Goal: Information Seeking & Learning: Learn about a topic

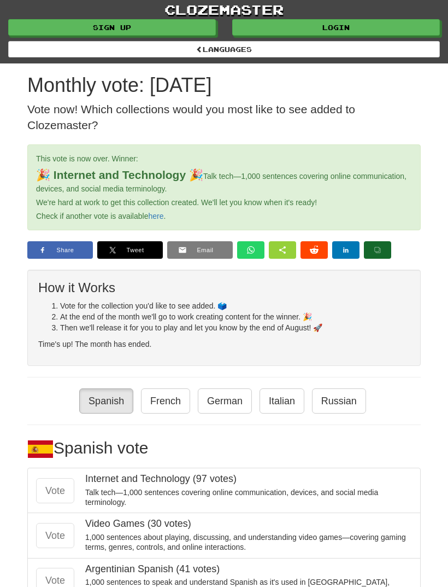
click at [342, 27] on link "Login" at bounding box center [336, 27] width 208 height 16
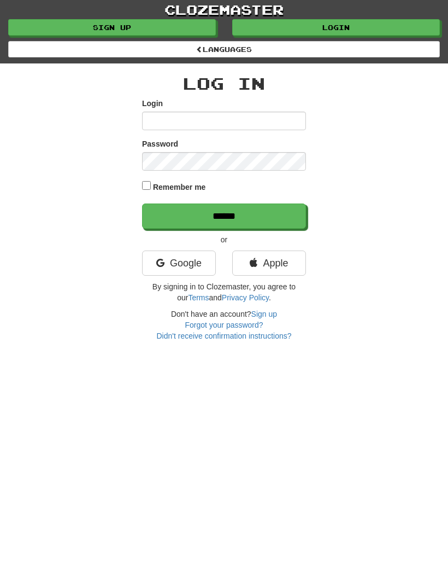
click at [179, 258] on link "Google" at bounding box center [179, 262] width 74 height 25
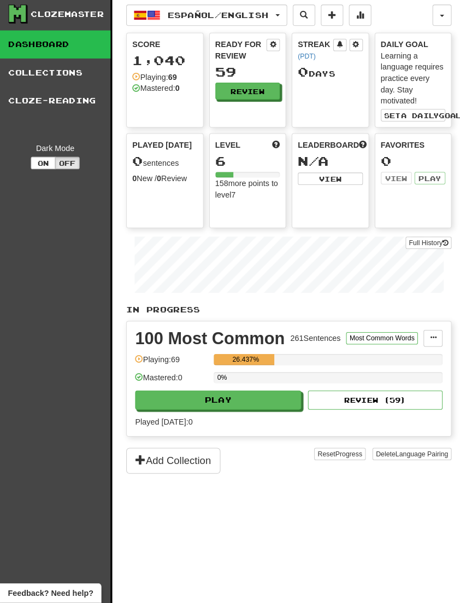
scroll to position [3, 0]
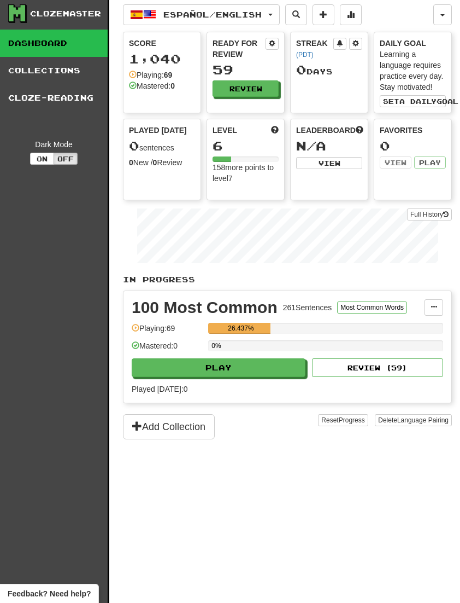
click at [63, 67] on link "Collections" at bounding box center [54, 70] width 108 height 27
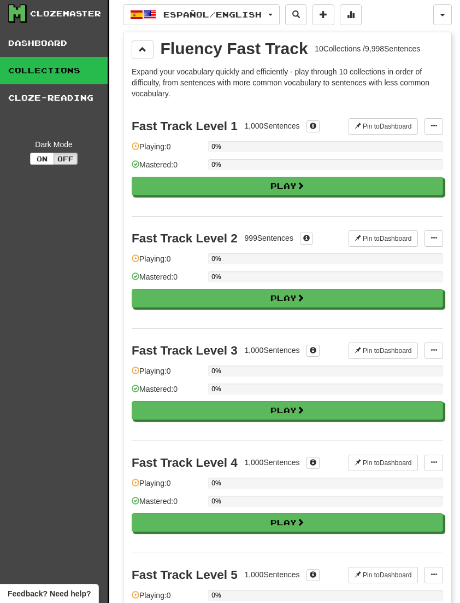
scroll to position [0, 0]
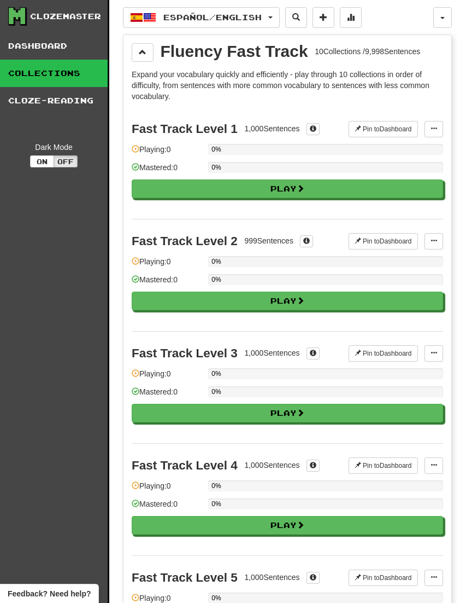
click at [317, 189] on button "Play" at bounding box center [288, 188] width 312 height 19
select select "**"
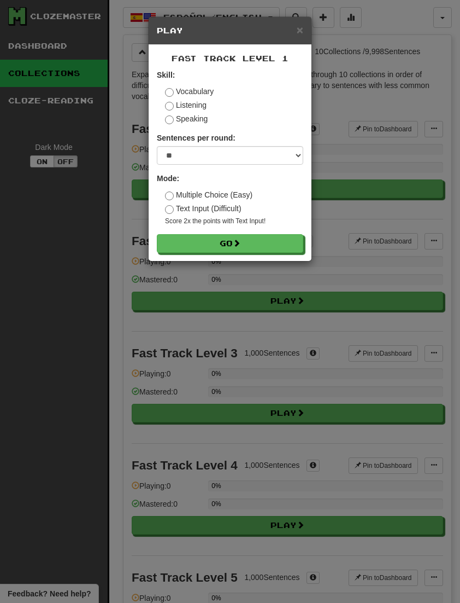
click at [266, 244] on button "Go" at bounding box center [230, 243] width 147 height 19
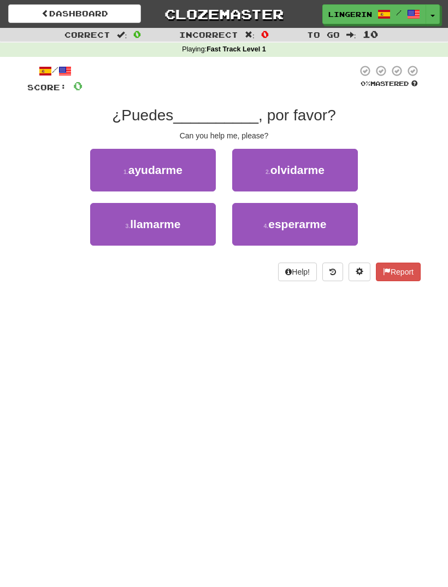
click at [181, 172] on span "ayudarme" at bounding box center [156, 170] width 54 height 13
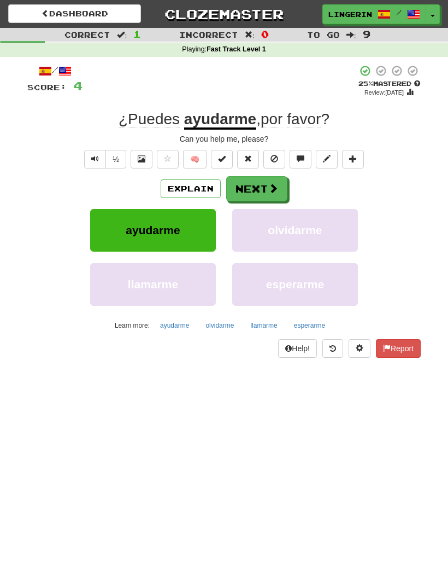
click at [260, 188] on button "Next" at bounding box center [256, 188] width 61 height 25
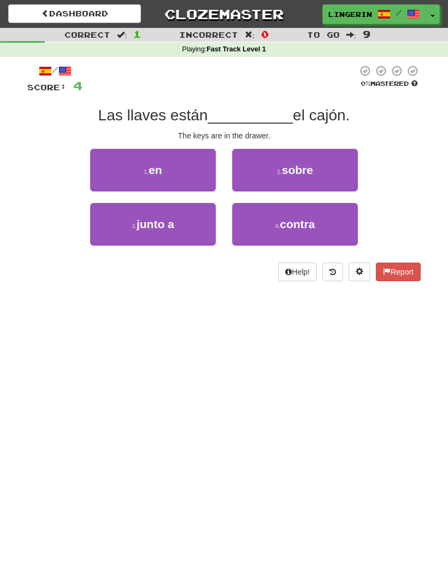
click at [188, 166] on button "1 . en" at bounding box center [153, 170] width 126 height 43
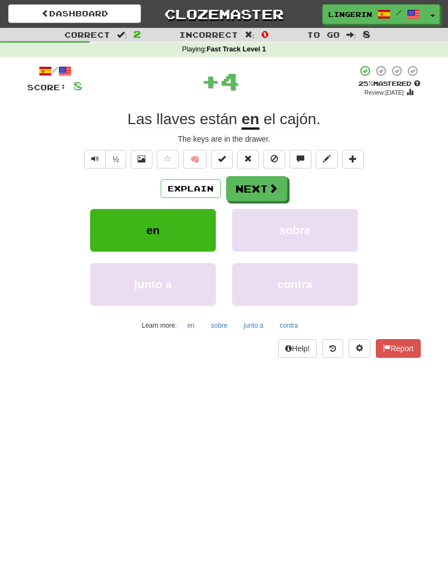
click at [266, 186] on button "Next" at bounding box center [256, 188] width 61 height 25
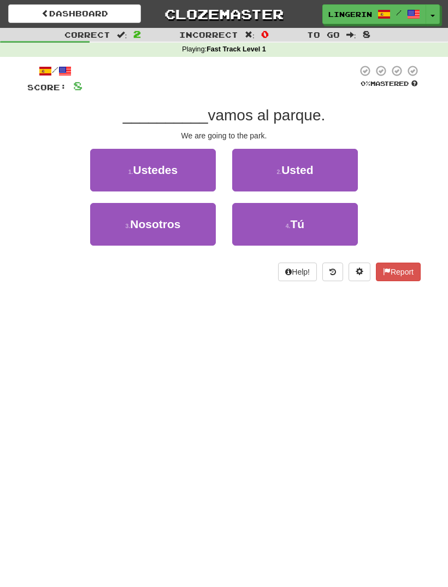
click at [179, 225] on span "Nosotros" at bounding box center [155, 224] width 50 height 13
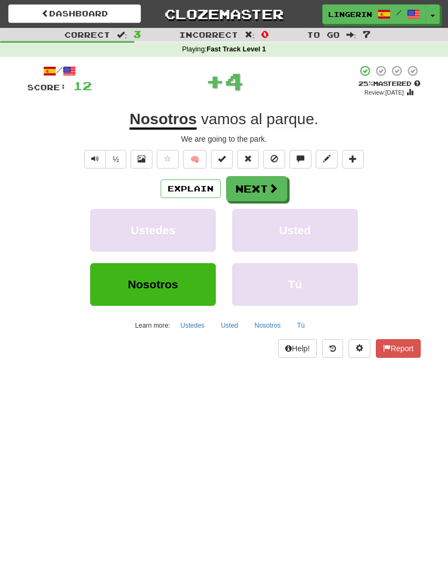
click at [266, 184] on button "Next" at bounding box center [256, 188] width 61 height 25
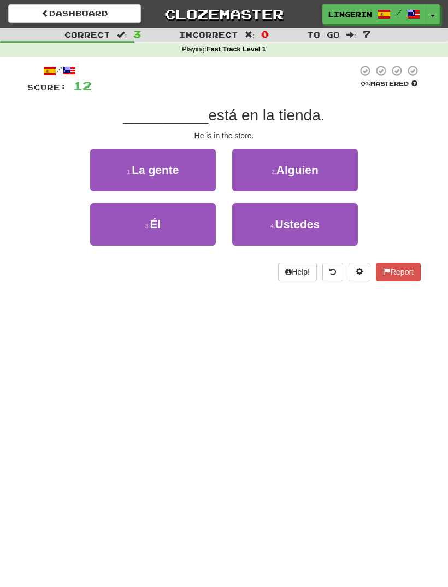
click at [184, 220] on button "3 . Él" at bounding box center [153, 224] width 126 height 43
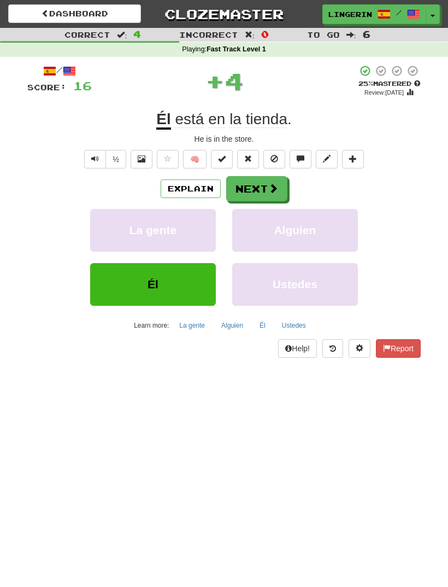
click at [265, 189] on button "Next" at bounding box center [256, 188] width 61 height 25
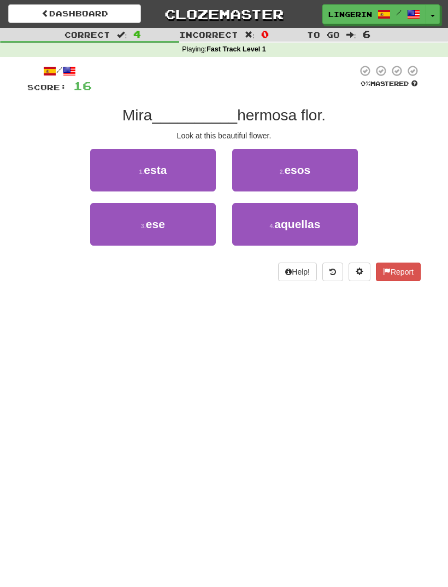
click at [187, 169] on button "1 . esta" at bounding box center [153, 170] width 126 height 43
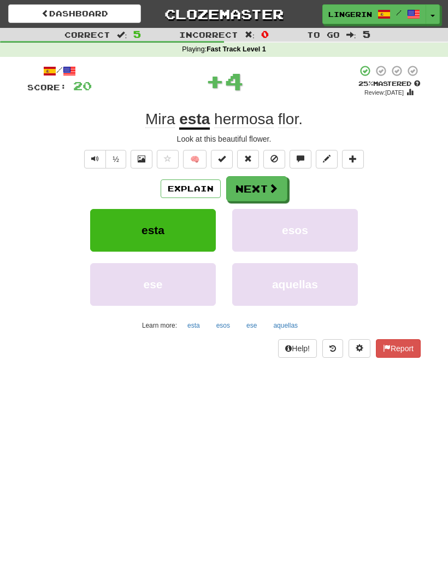
click at [267, 186] on button "Next" at bounding box center [256, 188] width 61 height 25
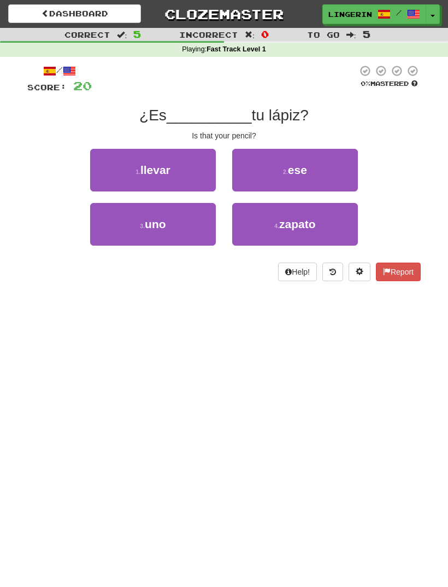
click at [304, 170] on span "ese" at bounding box center [297, 170] width 19 height 13
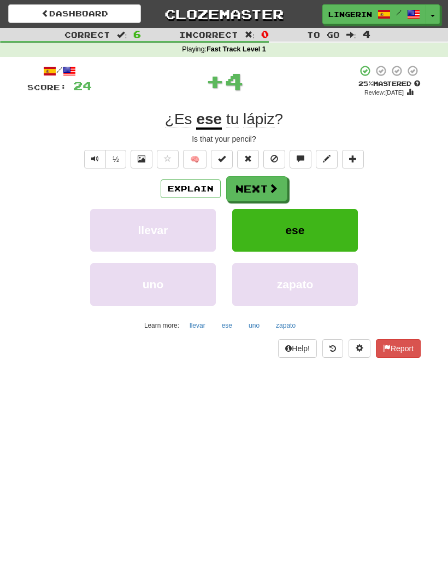
click at [269, 183] on span at bounding box center [274, 188] width 10 height 10
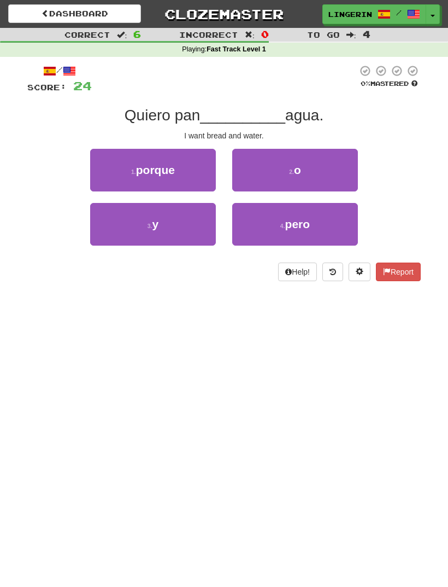
click at [173, 221] on button "3 . y" at bounding box center [153, 224] width 126 height 43
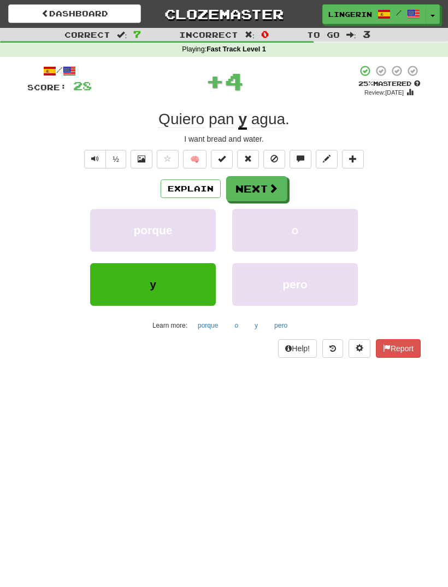
click at [267, 180] on button "Next" at bounding box center [256, 188] width 61 height 25
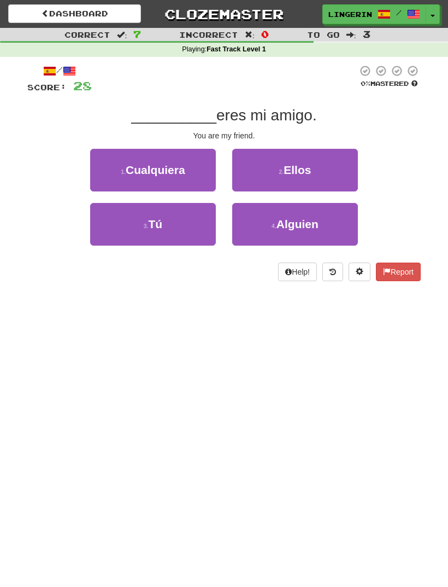
click at [192, 232] on button "3 . Tú" at bounding box center [153, 224] width 126 height 43
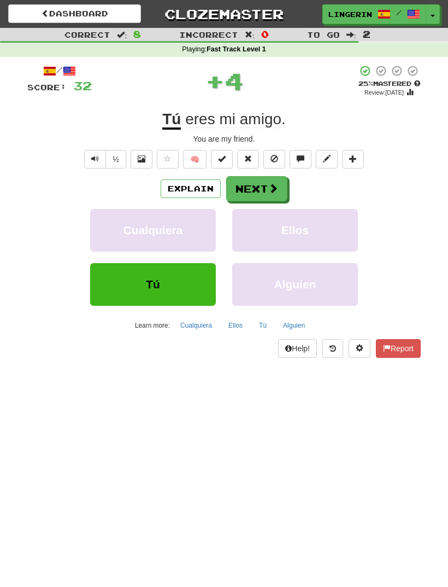
click at [264, 188] on button "Next" at bounding box center [256, 188] width 61 height 25
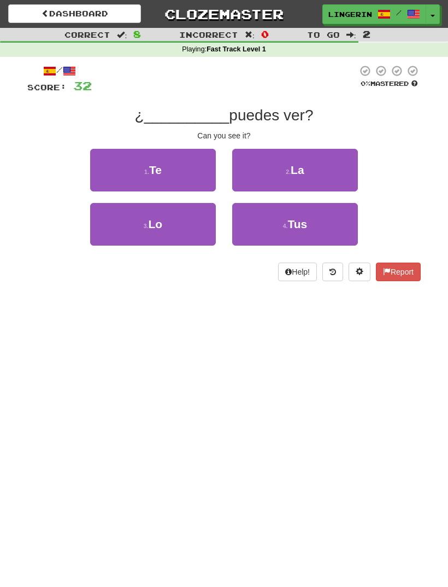
click at [184, 168] on button "1 . Te" at bounding box center [153, 170] width 126 height 43
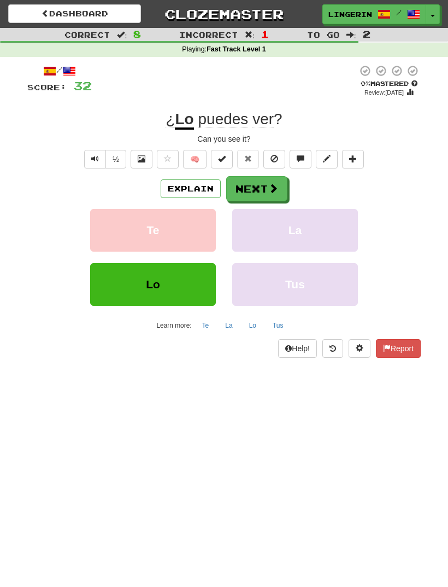
click at [195, 184] on button "Explain" at bounding box center [191, 188] width 60 height 19
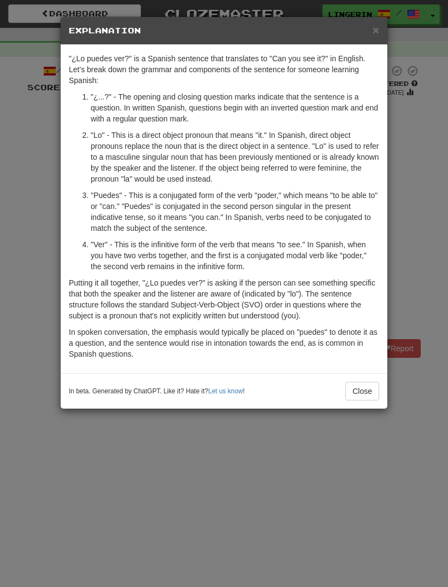
click at [368, 388] on button "Close" at bounding box center [363, 391] width 34 height 19
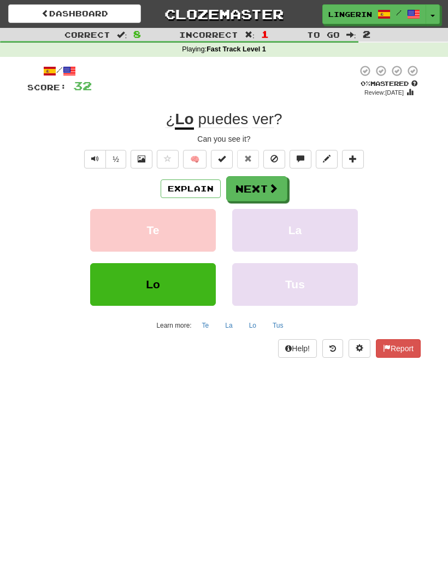
click at [270, 193] on button "Next" at bounding box center [256, 188] width 61 height 25
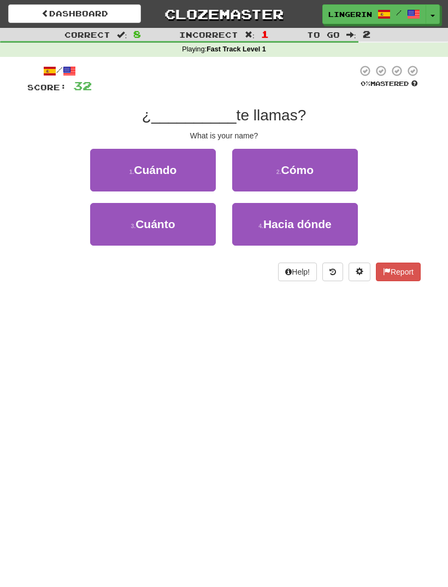
click at [315, 168] on button "2 . Cómo" at bounding box center [295, 170] width 126 height 43
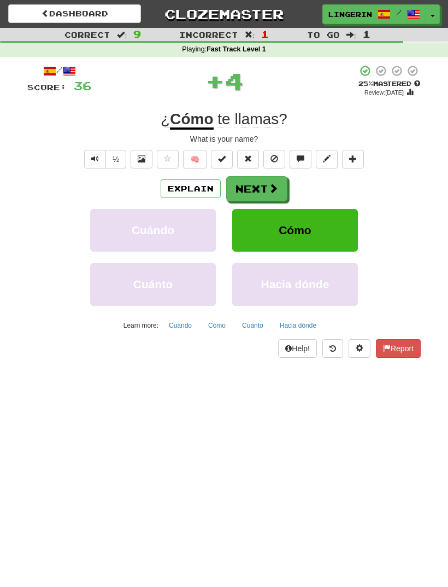
click at [266, 185] on button "Next" at bounding box center [256, 188] width 61 height 25
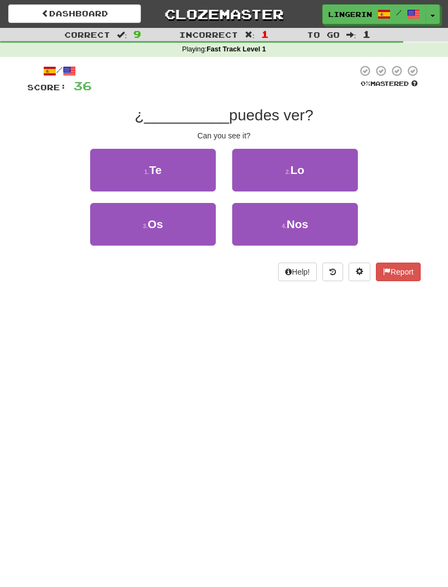
click at [310, 167] on button "2 . Lo" at bounding box center [295, 170] width 126 height 43
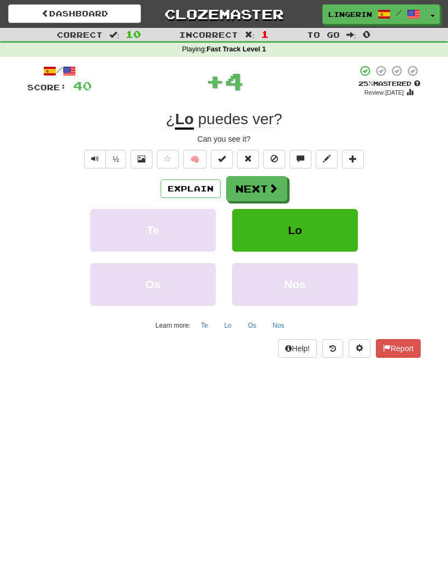
click at [271, 186] on span at bounding box center [274, 188] width 10 height 10
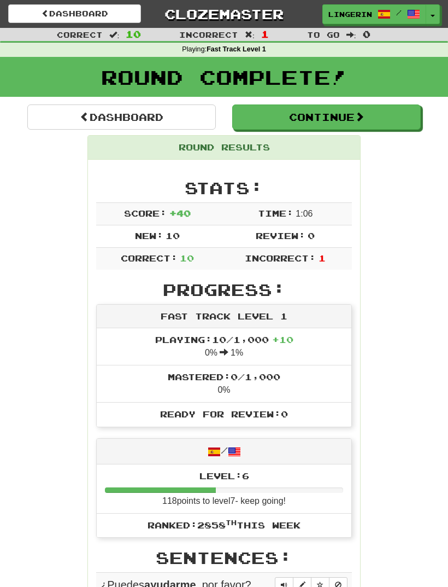
click at [348, 115] on button "Continue" at bounding box center [326, 116] width 189 height 25
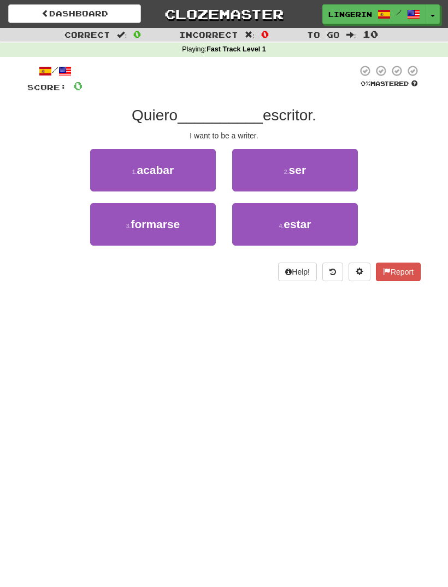
click at [317, 173] on button "2 . ser" at bounding box center [295, 170] width 126 height 43
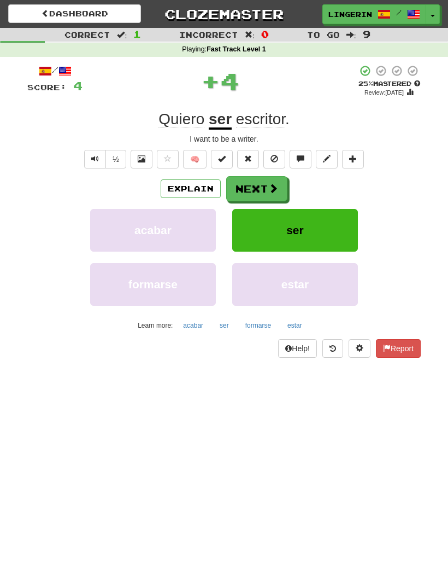
click at [197, 193] on button "Explain" at bounding box center [191, 188] width 60 height 19
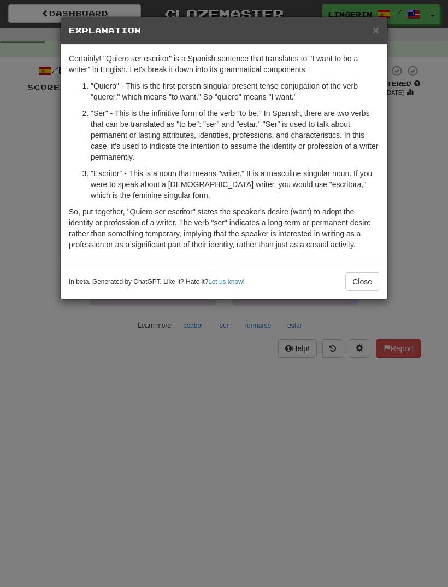
click at [369, 283] on button "Close" at bounding box center [363, 281] width 34 height 19
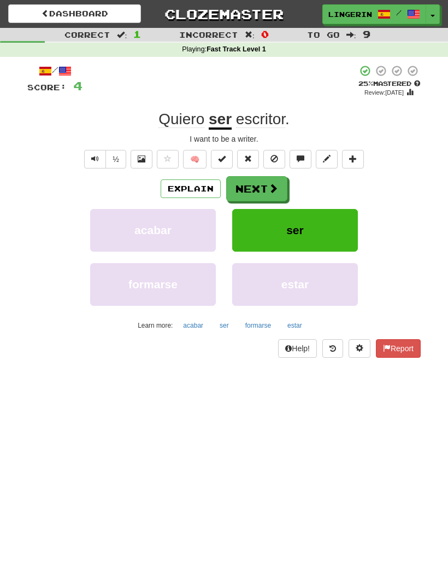
click at [275, 185] on span at bounding box center [274, 188] width 10 height 10
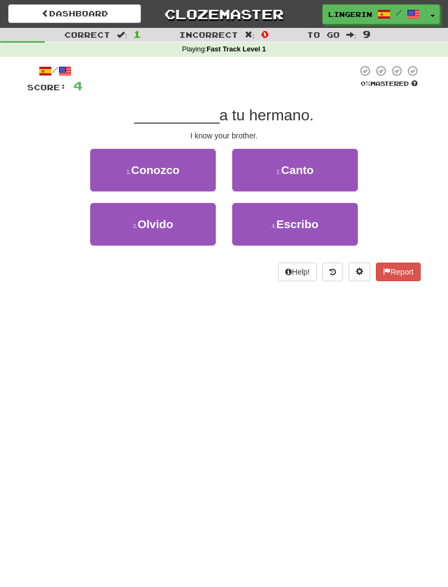
click at [180, 169] on span "Conozco" at bounding box center [155, 170] width 49 height 13
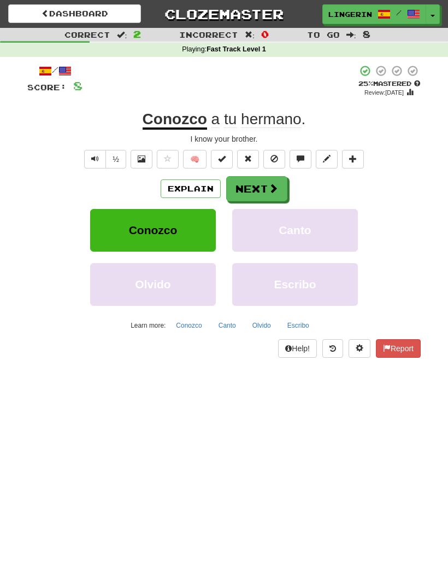
click at [189, 119] on u "Conozco" at bounding box center [175, 119] width 65 height 19
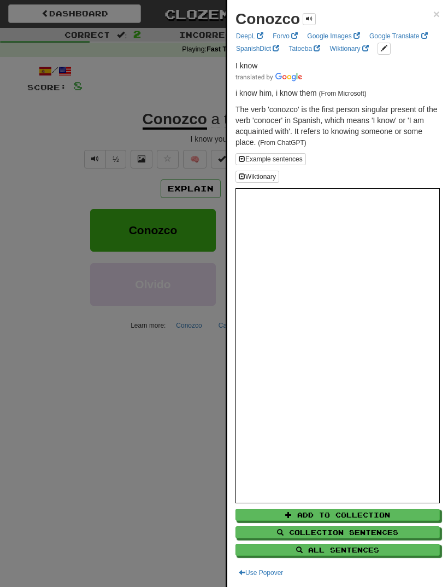
click at [180, 78] on div at bounding box center [224, 293] width 448 height 587
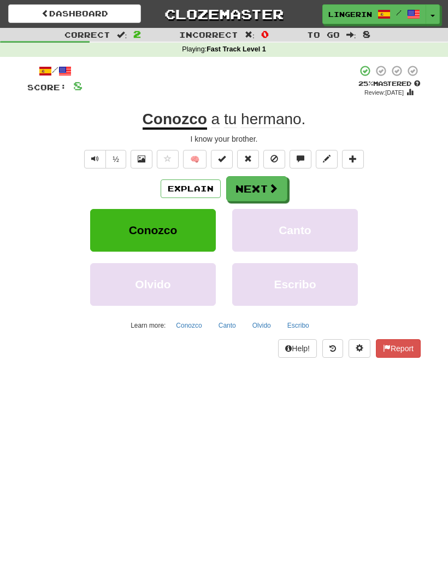
click at [264, 189] on button "Next" at bounding box center [256, 188] width 61 height 25
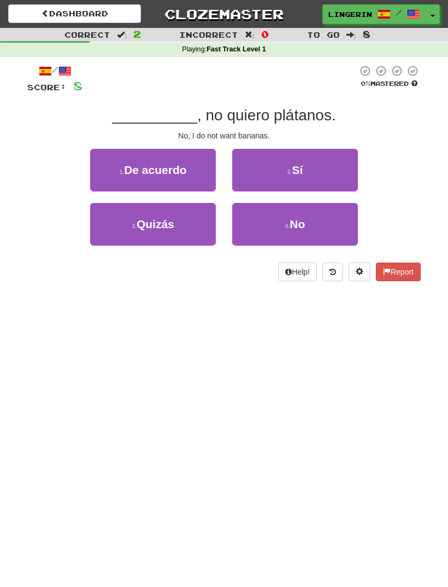
click at [314, 223] on button "4 . No" at bounding box center [295, 224] width 126 height 43
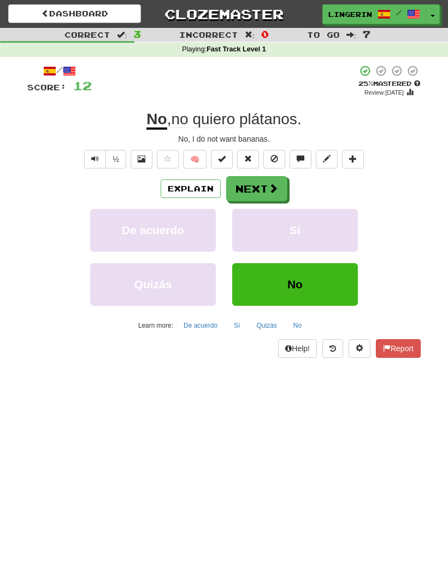
click at [269, 189] on span at bounding box center [274, 188] width 10 height 10
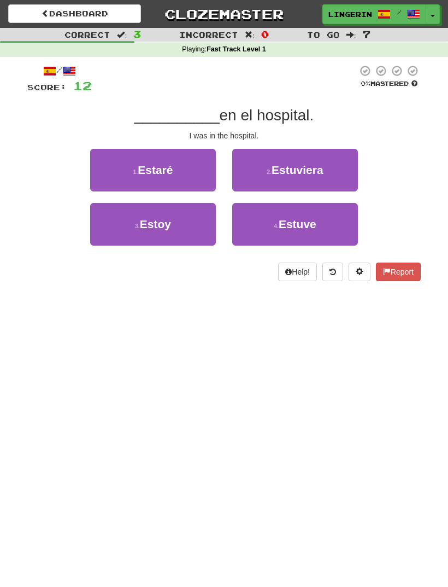
click at [182, 222] on button "3 . [GEOGRAPHIC_DATA]" at bounding box center [153, 224] width 126 height 43
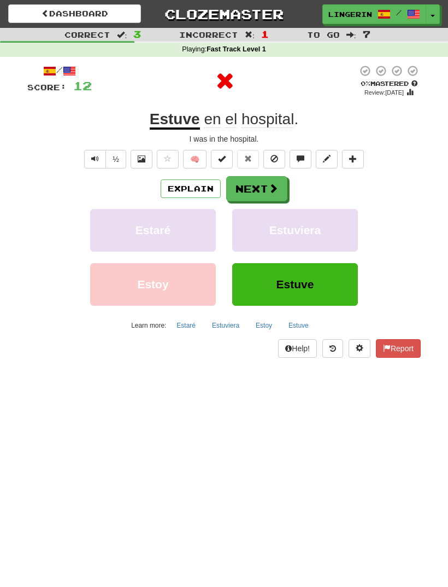
click at [193, 186] on button "Explain" at bounding box center [191, 188] width 60 height 19
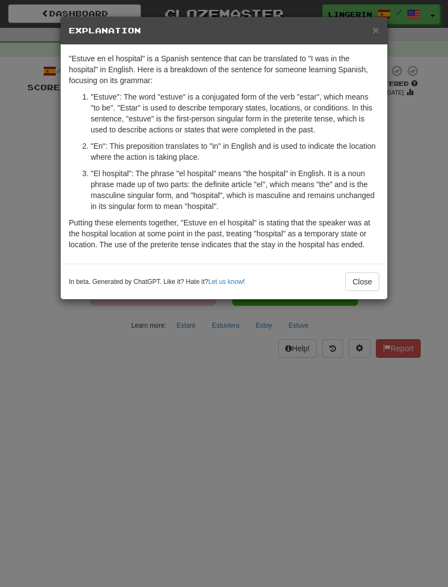
click at [370, 282] on button "Close" at bounding box center [363, 281] width 34 height 19
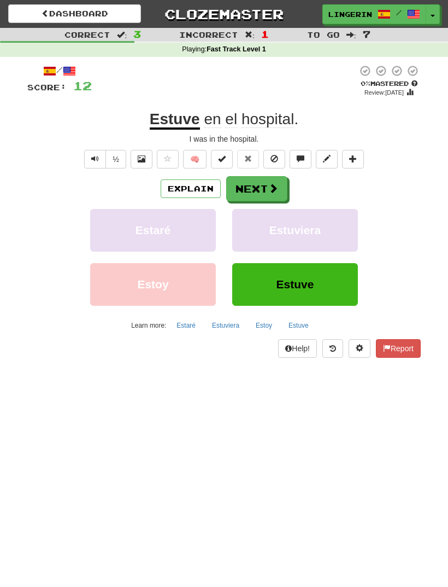
click at [266, 183] on button "Next" at bounding box center [256, 188] width 61 height 25
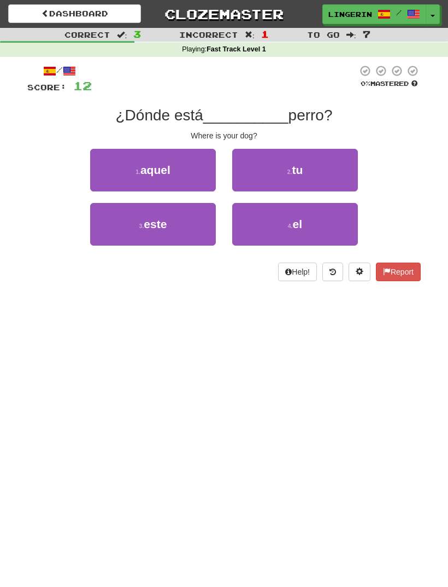
click at [311, 164] on button "2 . tu" at bounding box center [295, 170] width 126 height 43
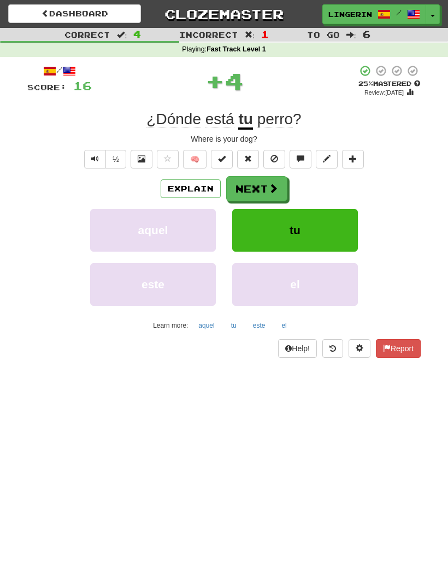
click at [271, 183] on span at bounding box center [274, 188] width 10 height 10
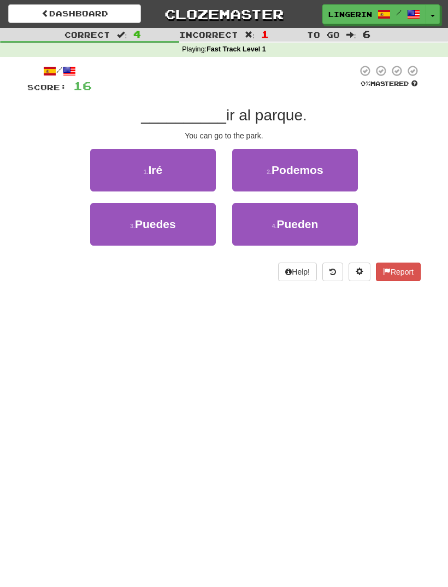
click at [180, 230] on button "3 . Puedes" at bounding box center [153, 224] width 126 height 43
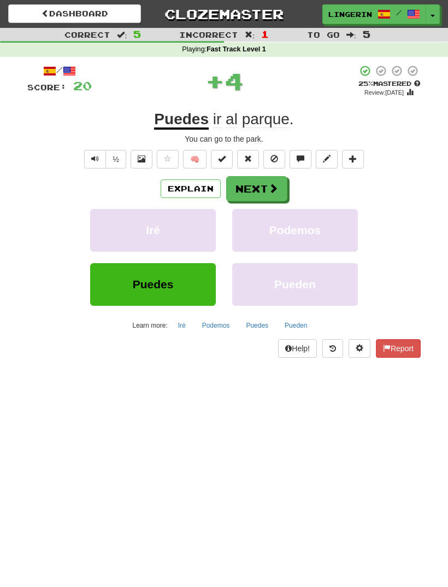
click at [272, 185] on span at bounding box center [274, 188] width 10 height 10
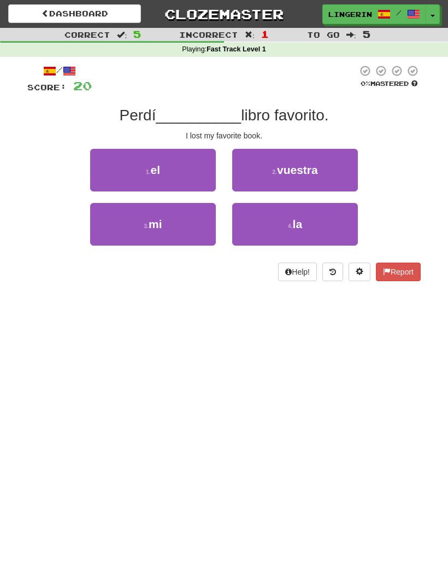
click at [191, 221] on button "3 . mi" at bounding box center [153, 224] width 126 height 43
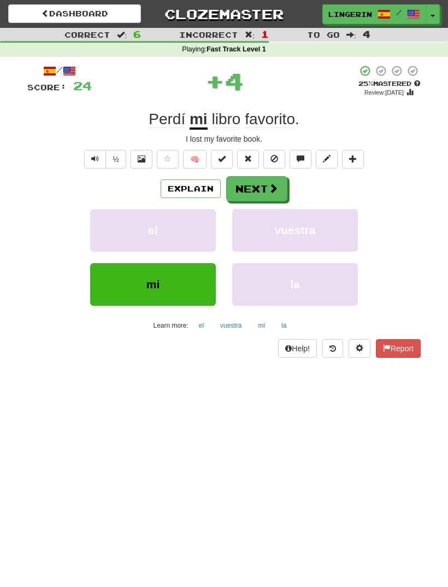
click at [270, 185] on span at bounding box center [274, 188] width 10 height 10
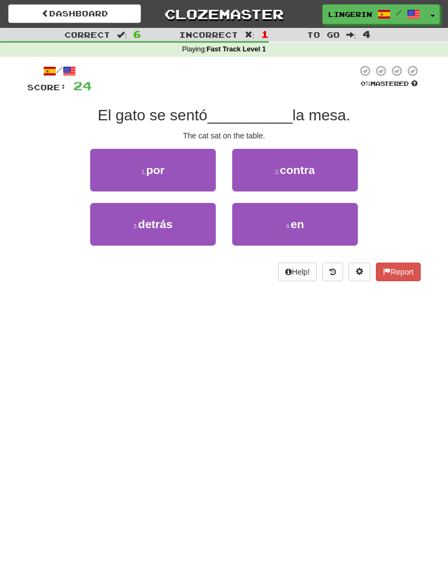
click at [299, 224] on span "en" at bounding box center [298, 224] width 14 height 13
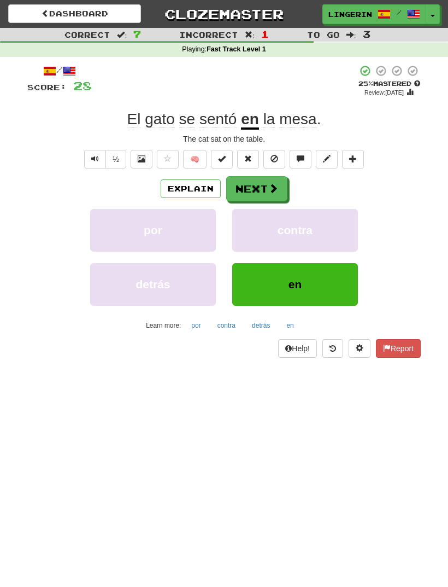
click at [201, 187] on button "Explain" at bounding box center [191, 188] width 60 height 19
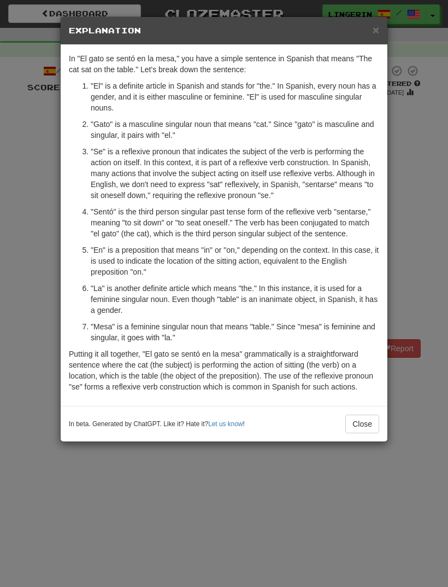
click at [369, 420] on button "Close" at bounding box center [363, 424] width 34 height 19
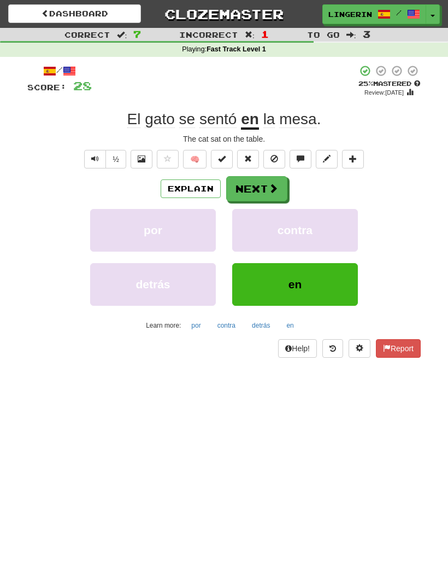
click at [269, 185] on span at bounding box center [274, 188] width 10 height 10
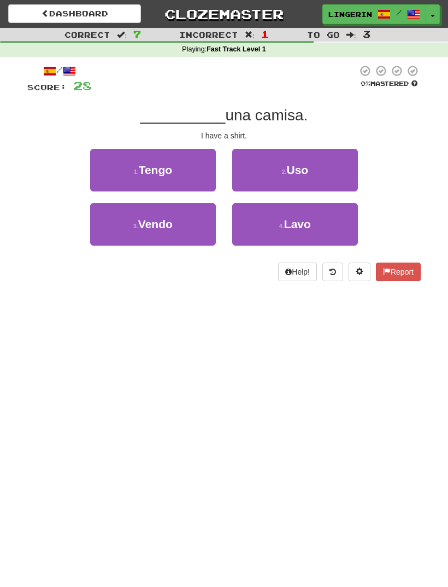
click at [185, 168] on button "1 . Tengo" at bounding box center [153, 170] width 126 height 43
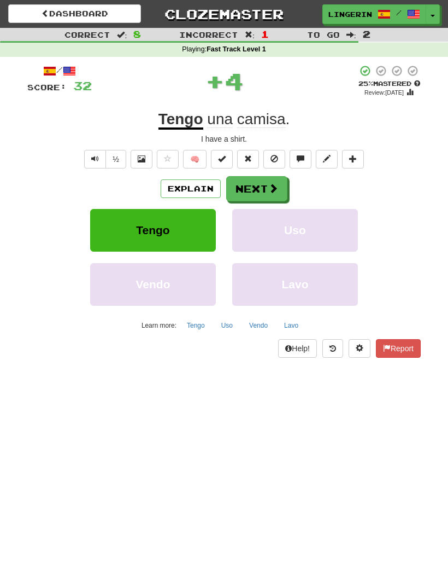
click at [264, 186] on button "Next" at bounding box center [256, 188] width 61 height 25
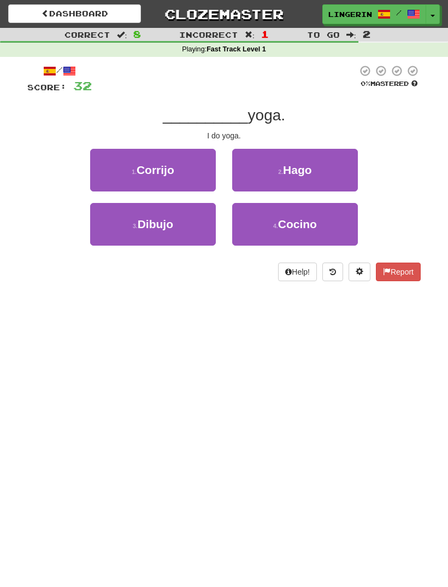
click at [306, 165] on span "Hago" at bounding box center [297, 170] width 29 height 13
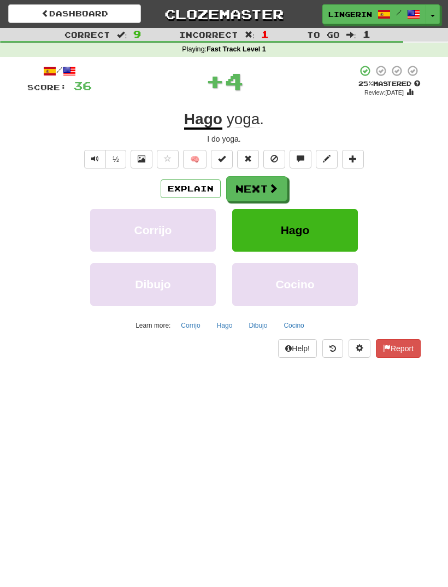
click at [183, 190] on button "Explain" at bounding box center [191, 188] width 60 height 19
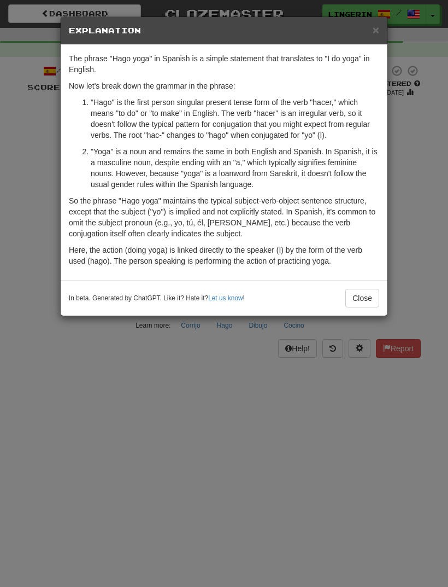
click at [363, 299] on button "Close" at bounding box center [363, 298] width 34 height 19
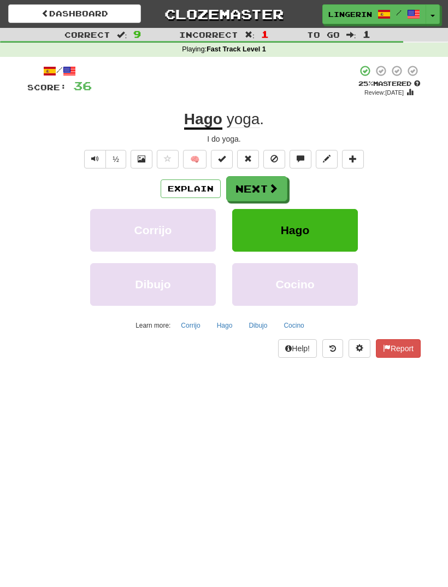
click at [266, 179] on button "Next" at bounding box center [256, 188] width 61 height 25
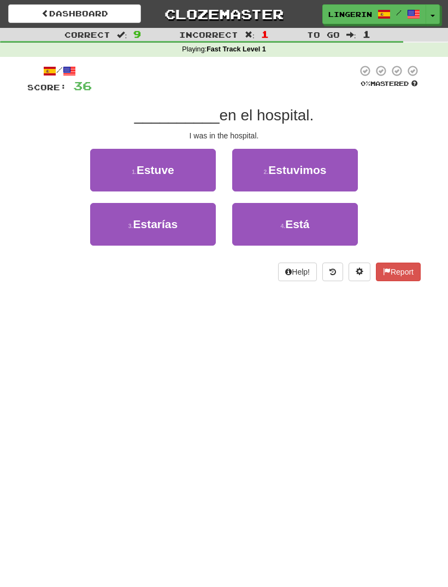
click at [188, 166] on button "1 . Estuve" at bounding box center [153, 170] width 126 height 43
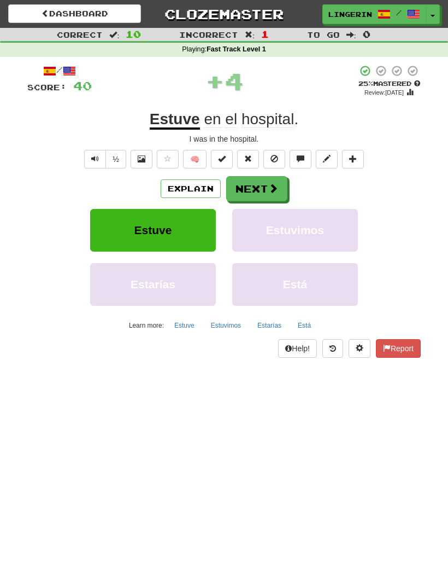
click at [199, 185] on button "Explain" at bounding box center [191, 188] width 60 height 19
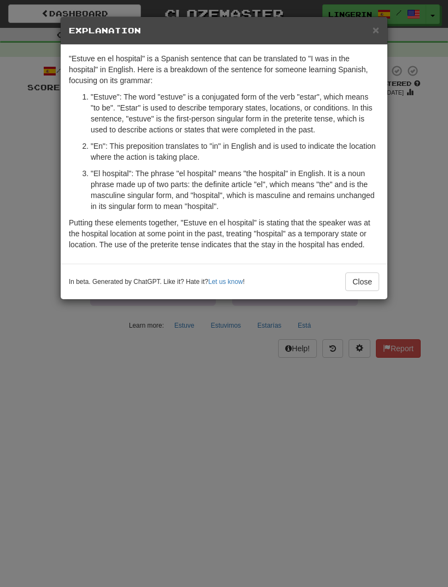
click at [361, 279] on button "Close" at bounding box center [363, 281] width 34 height 19
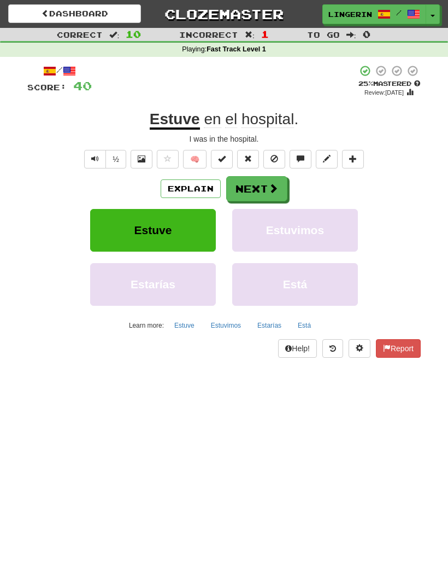
click at [265, 184] on button "Next" at bounding box center [256, 188] width 61 height 25
